Goal: Task Accomplishment & Management: Manage account settings

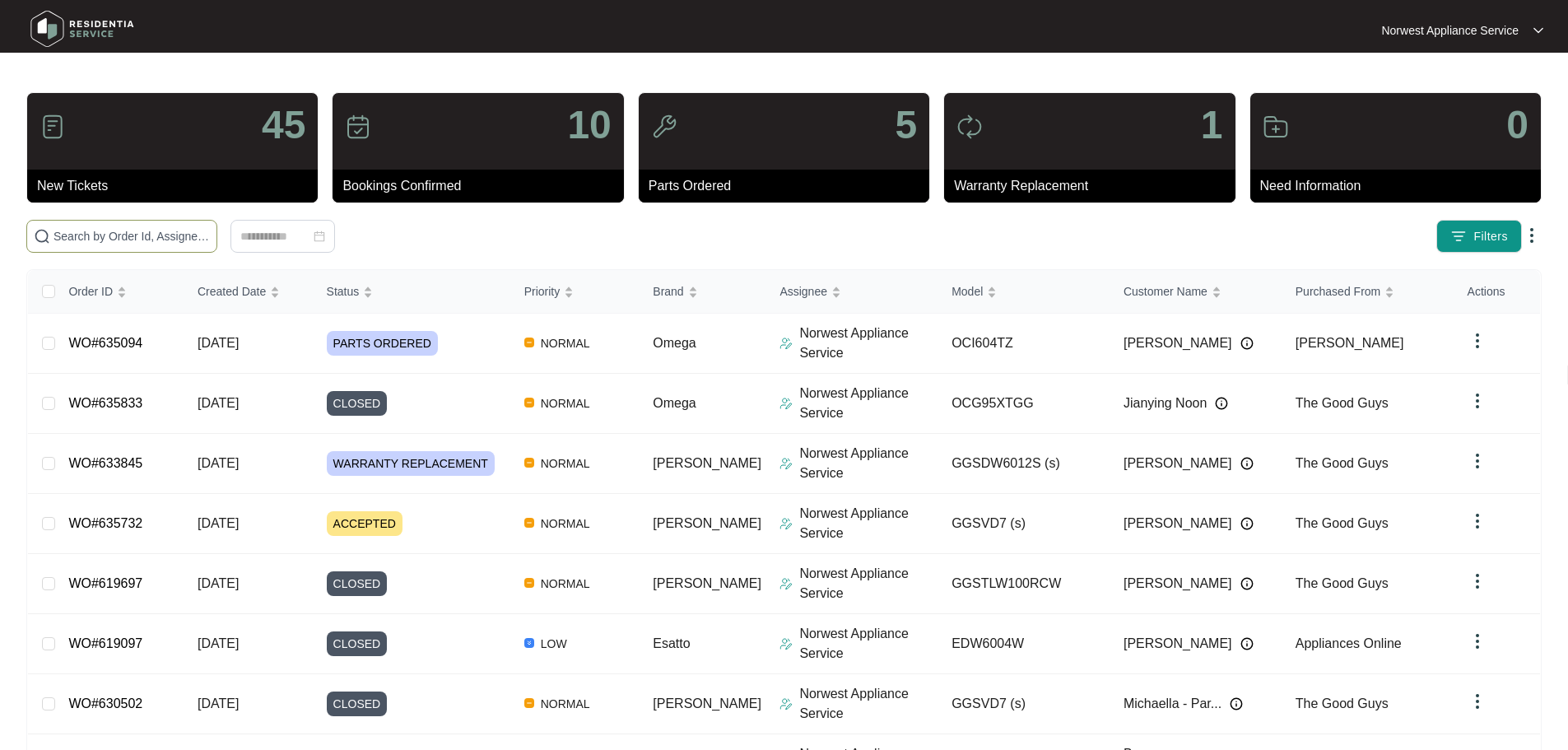
click at [210, 241] on input "text" at bounding box center [131, 236] width 156 height 18
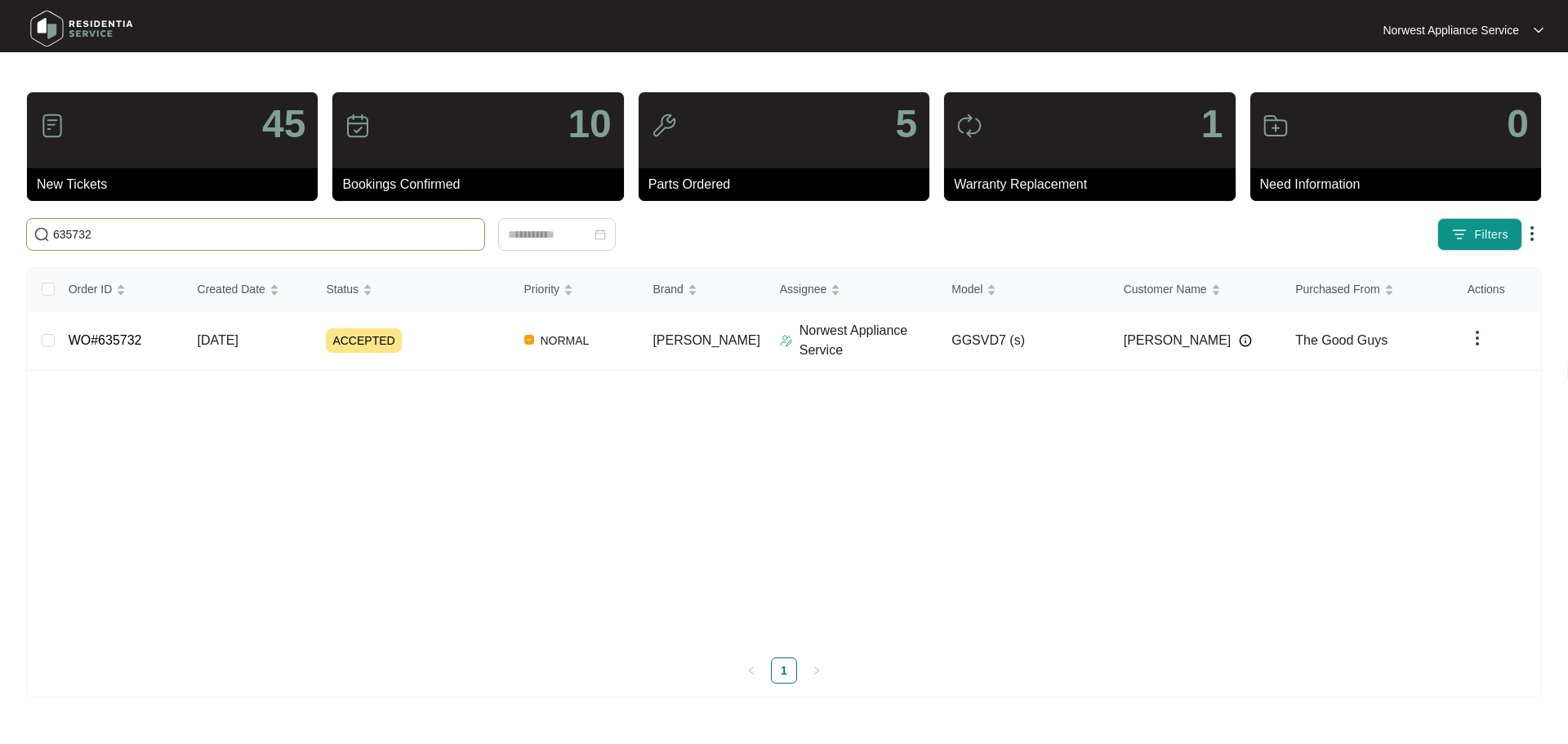
type input "635732"
click at [238, 344] on span "[DATE]" at bounding box center [218, 340] width 41 height 14
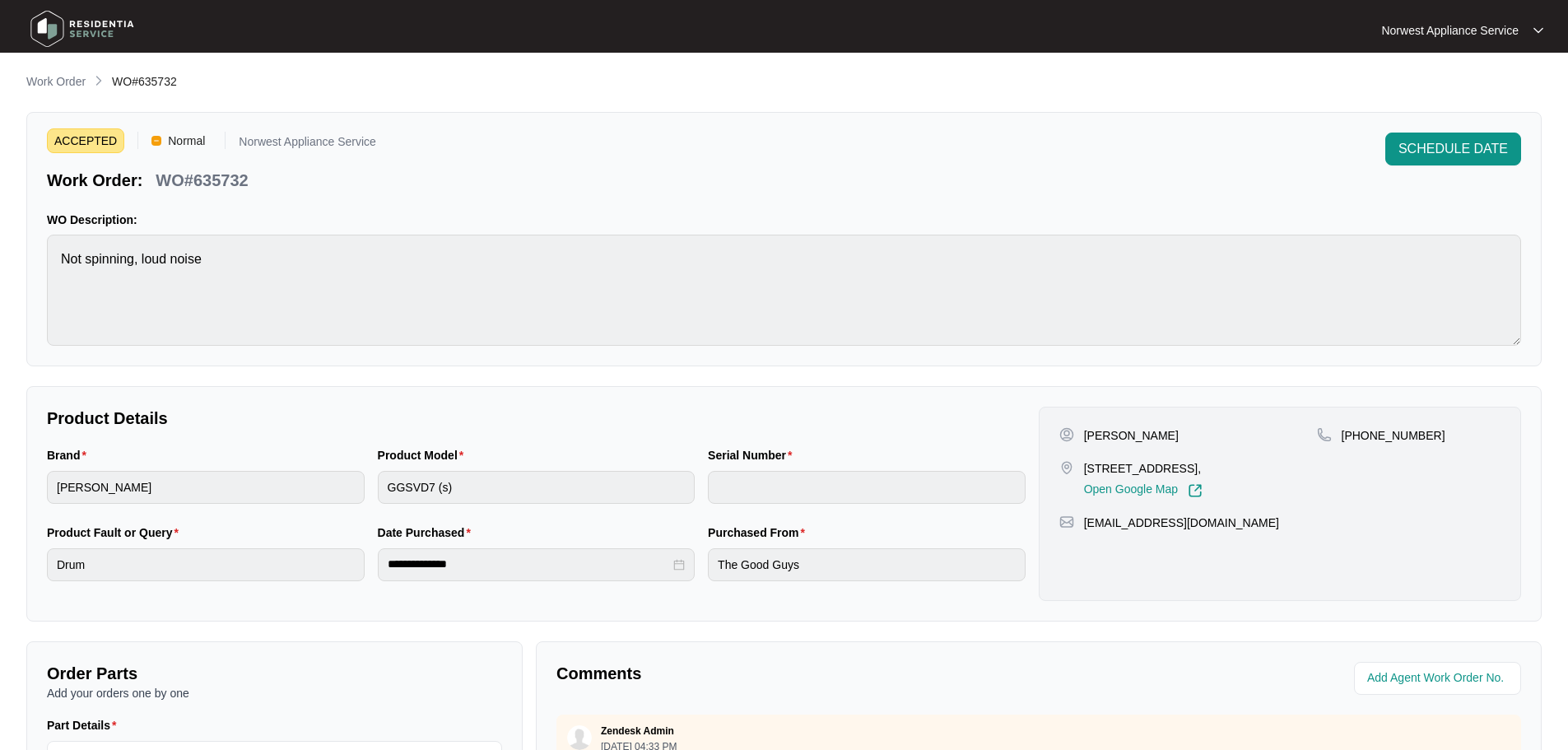
click at [1470, 129] on div "ACCEPTED Normal Norwest Appliance Service Work Order: WO#635732 SCHEDULE DATE W…" at bounding box center [784, 239] width 1516 height 255
click at [1466, 150] on span "SCHEDULE DATE" at bounding box center [1453, 148] width 110 height 20
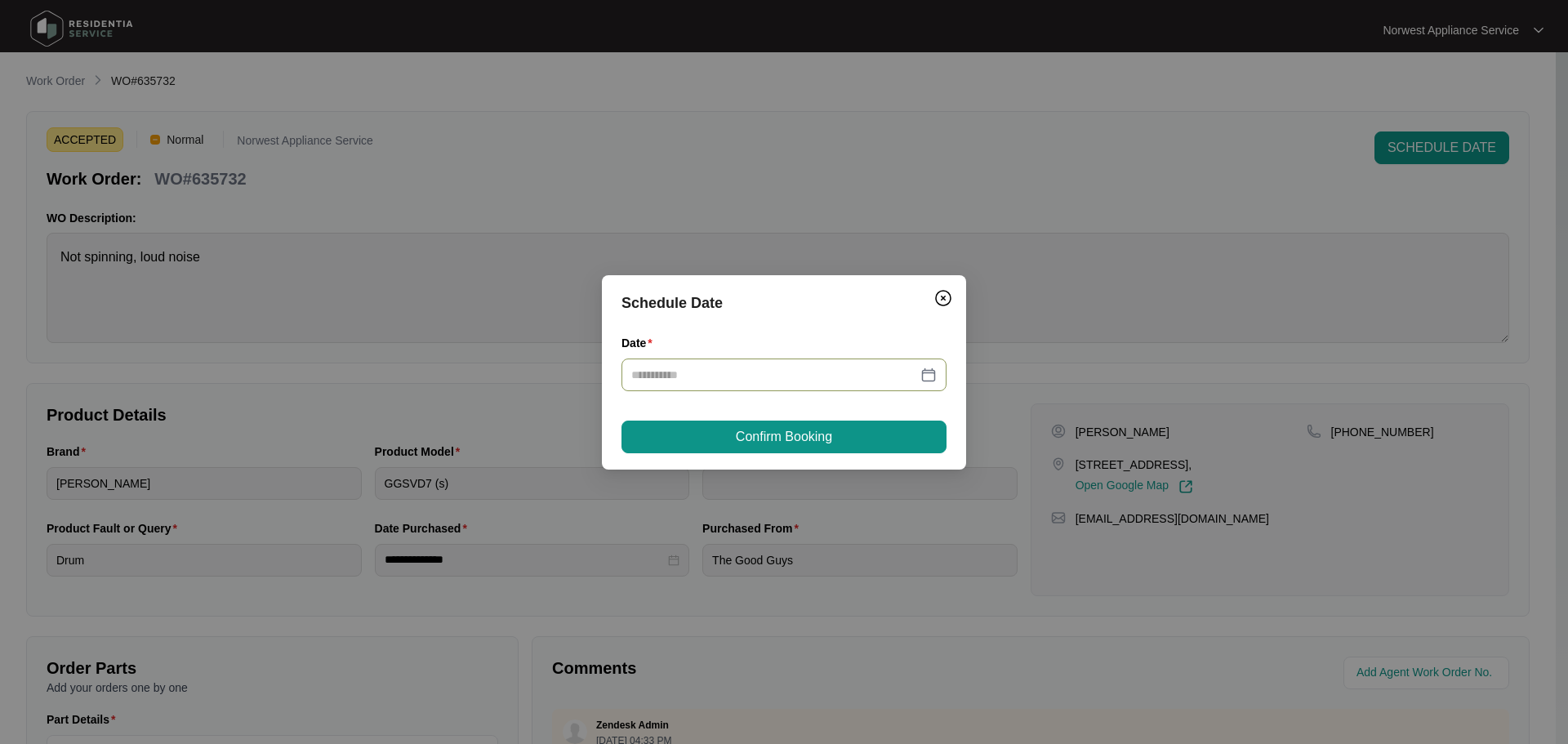
click at [819, 383] on div at bounding box center [784, 374] width 325 height 32
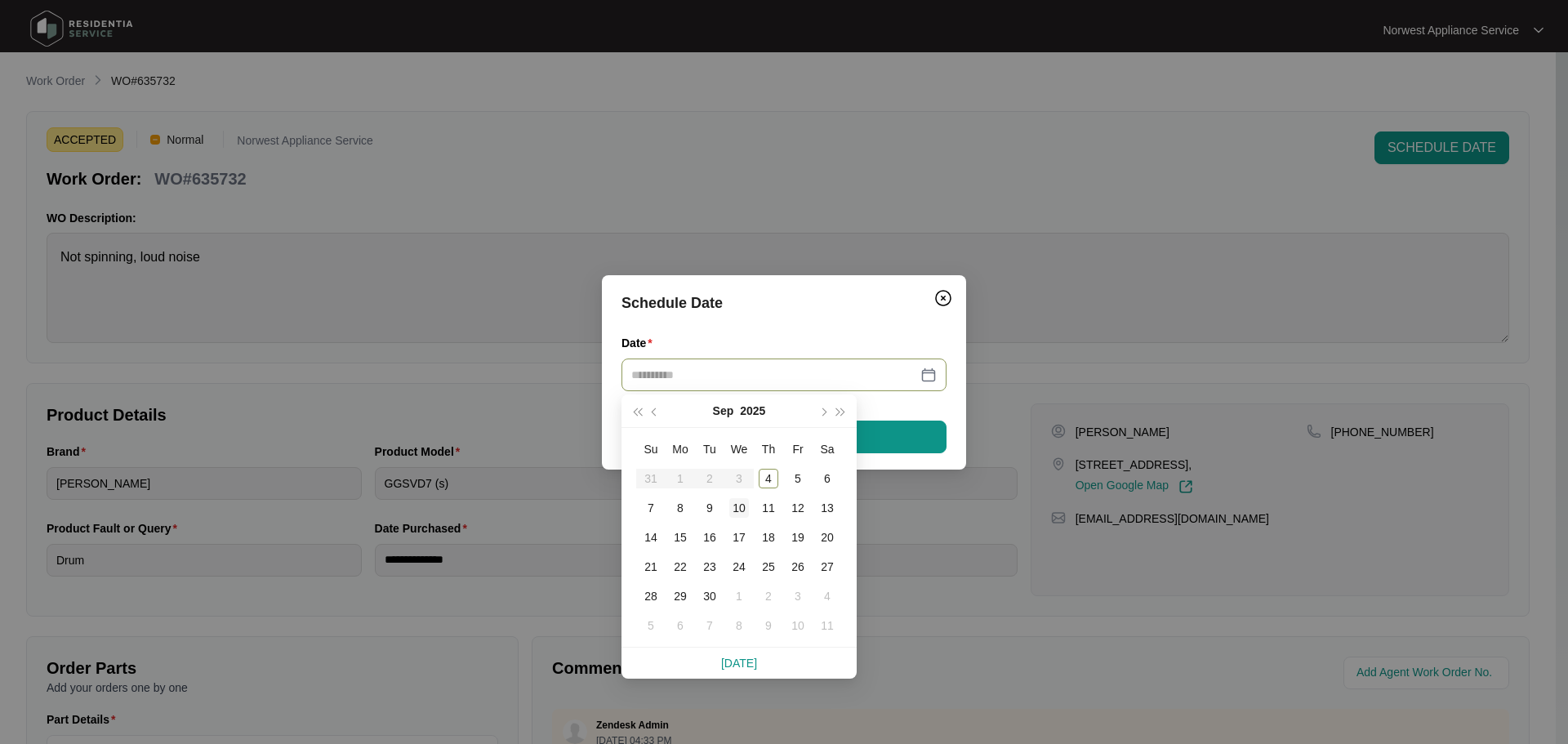
click at [747, 509] on div "10" at bounding box center [738, 508] width 20 height 20
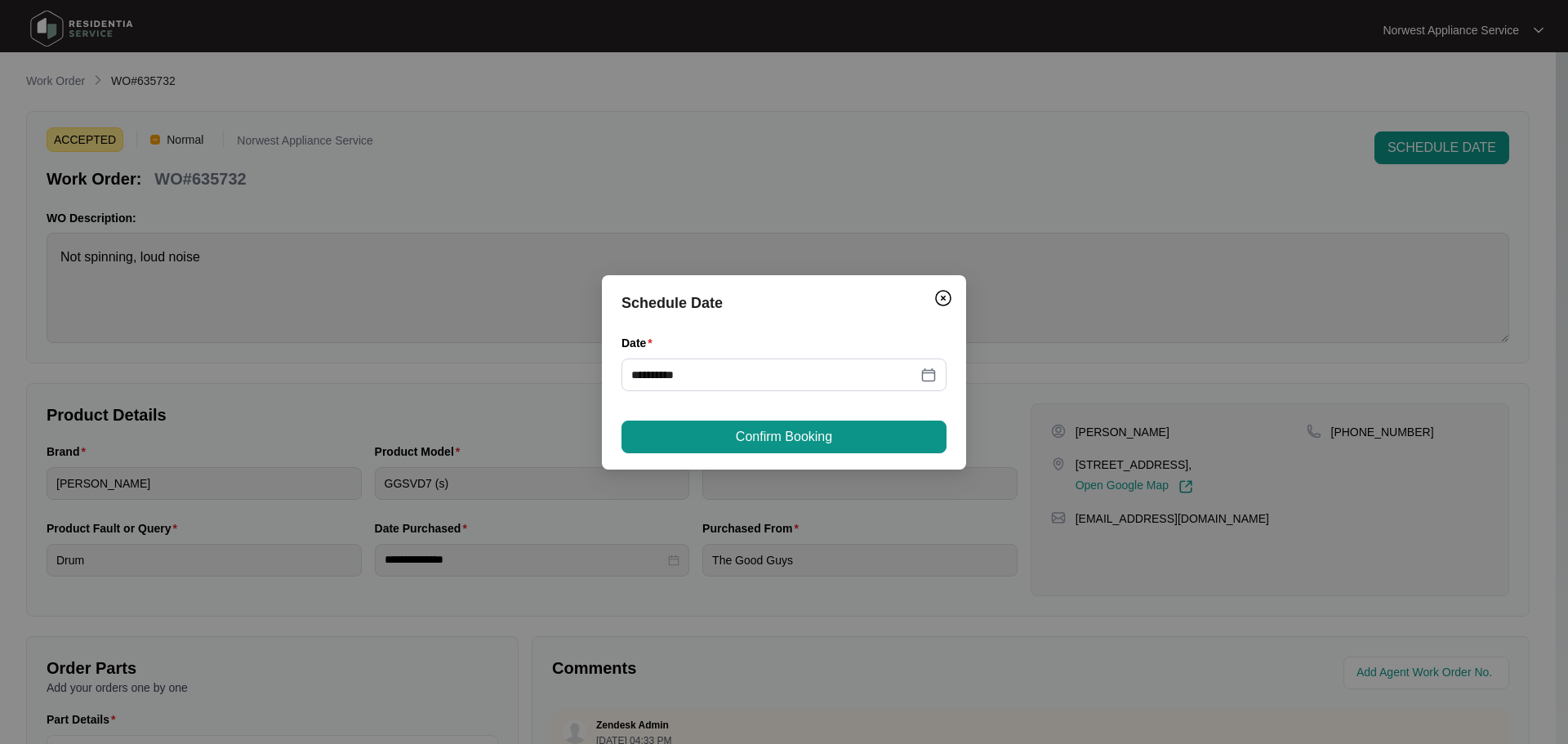
type input "**********"
click at [870, 440] on button "Confirm Booking" at bounding box center [784, 436] width 325 height 32
